Goal: Task Accomplishment & Management: Manage account settings

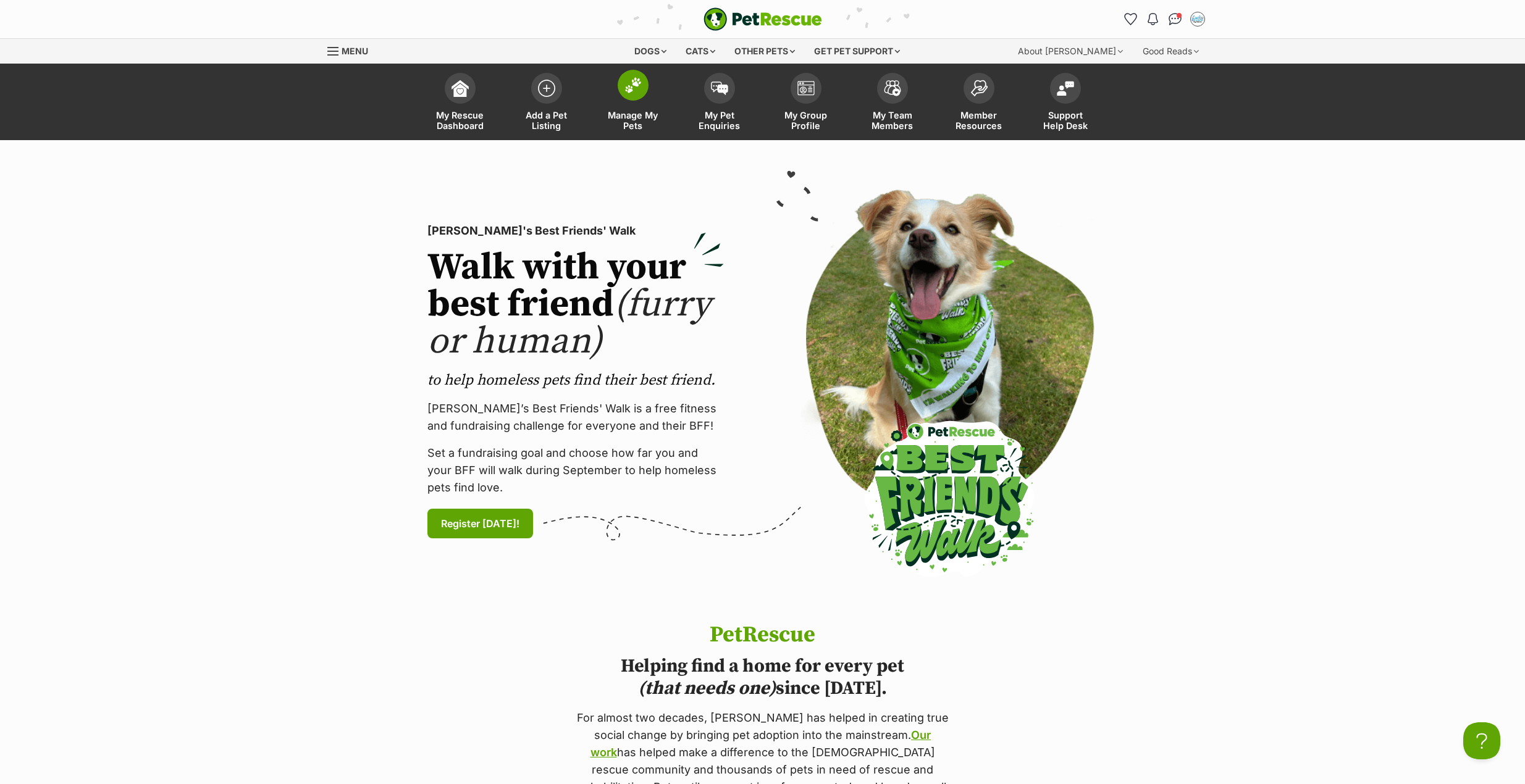
click at [632, 89] on img at bounding box center [633, 85] width 18 height 16
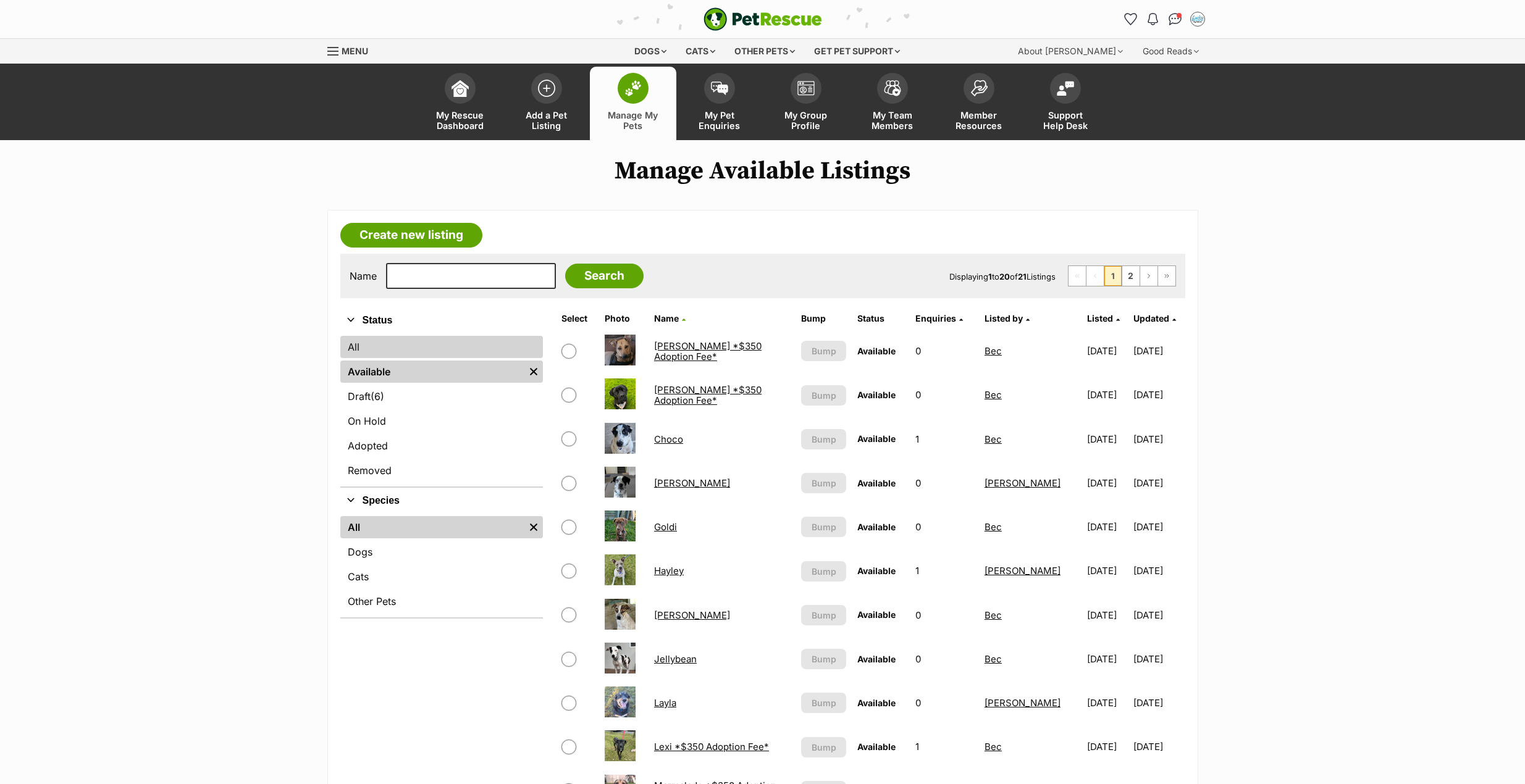
click at [356, 343] on link "All" at bounding box center [441, 347] width 202 height 22
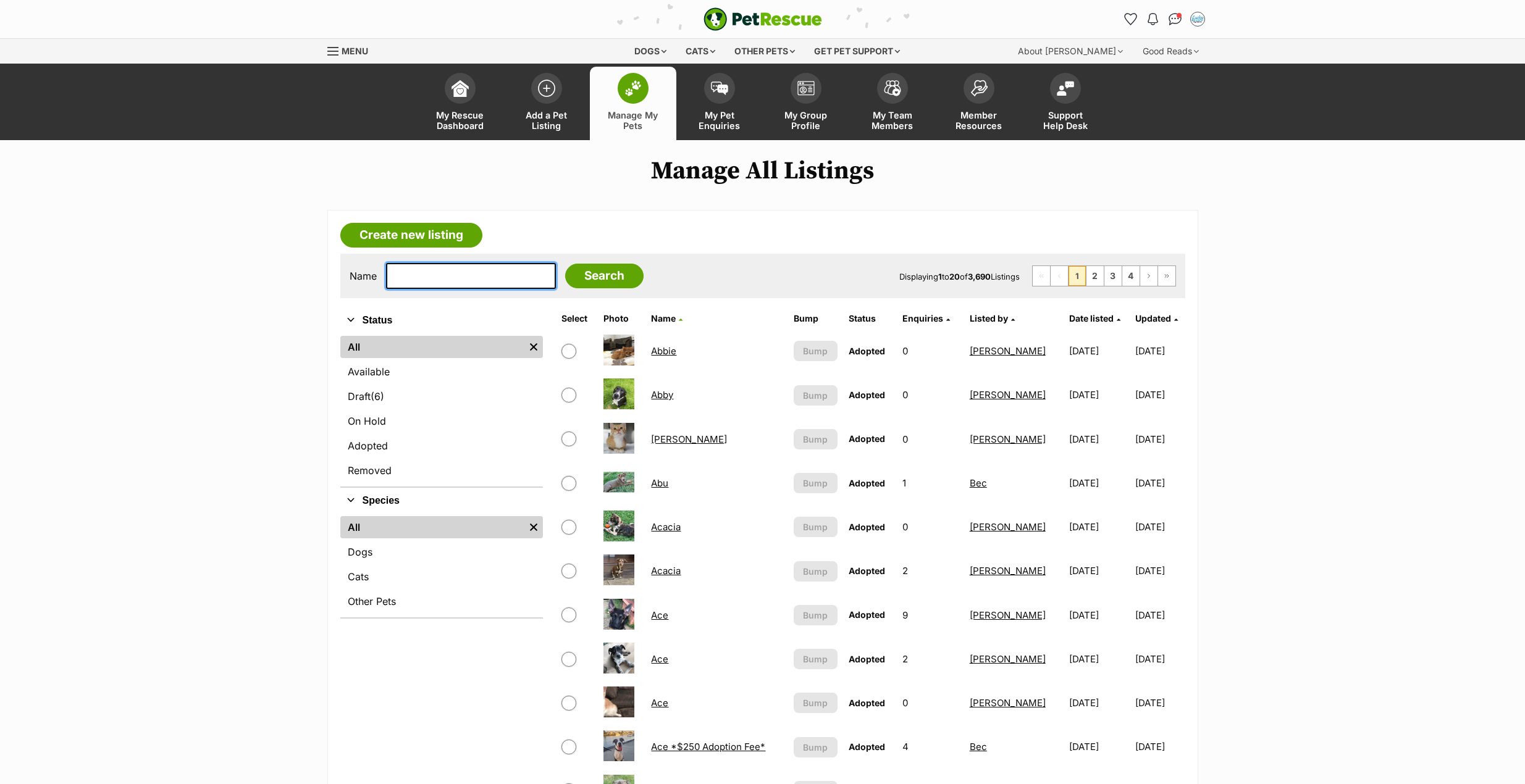
click at [413, 277] on input "text" at bounding box center [471, 276] width 170 height 26
type input "[PERSON_NAME]"
click at [565, 278] on input "Search" at bounding box center [604, 276] width 78 height 25
